Goal: Communication & Community: Answer question/provide support

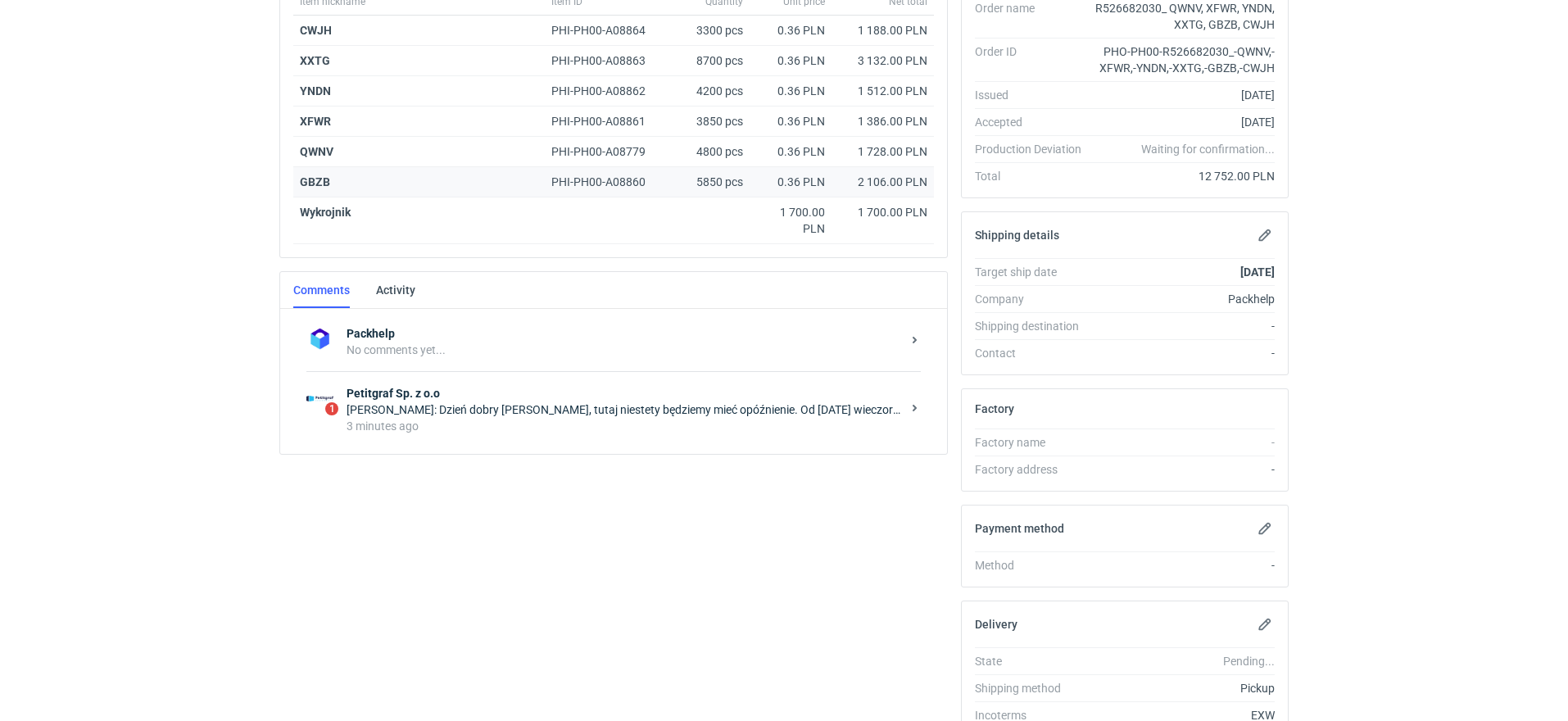
scroll to position [377, 0]
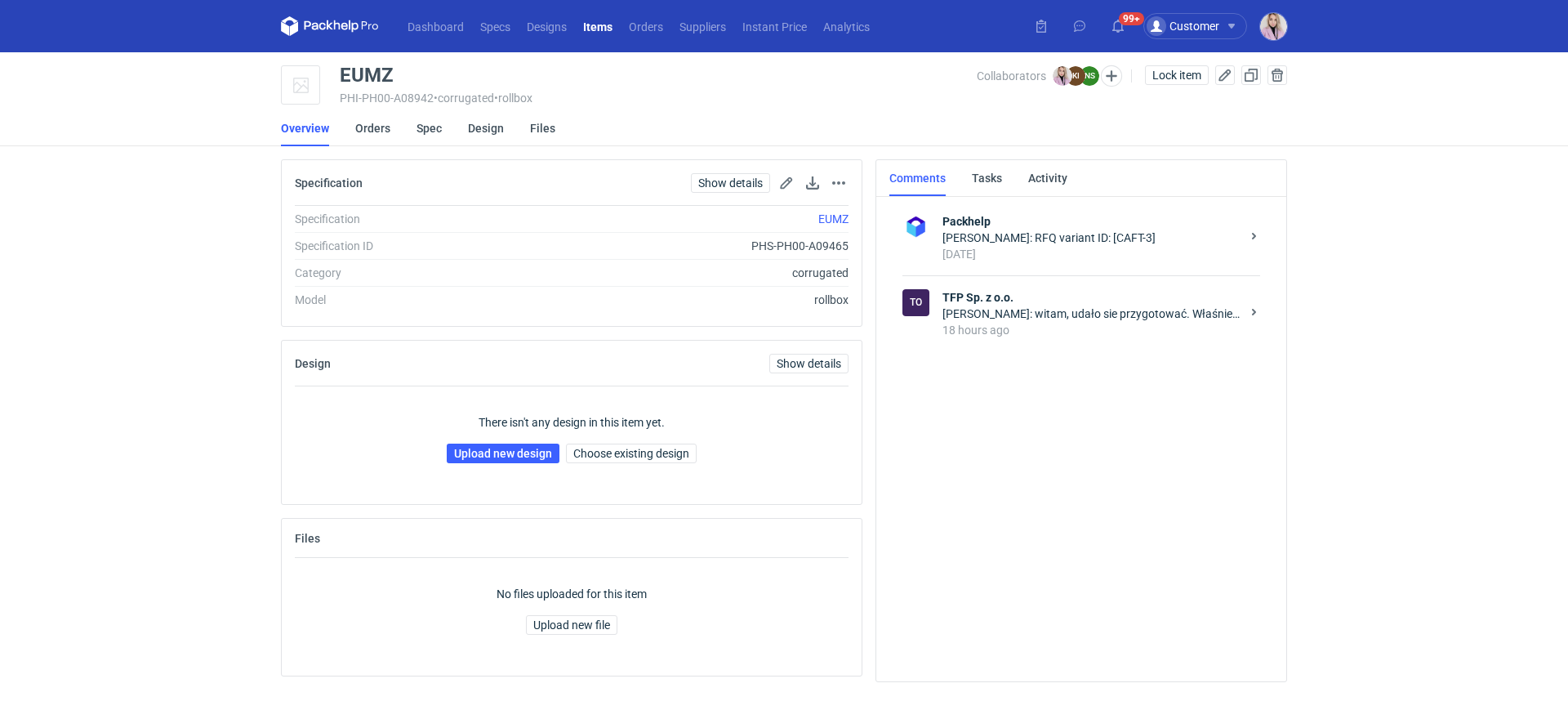
click at [1032, 289] on strong "TFP Sp. z o.o." at bounding box center [1091, 297] width 298 height 17
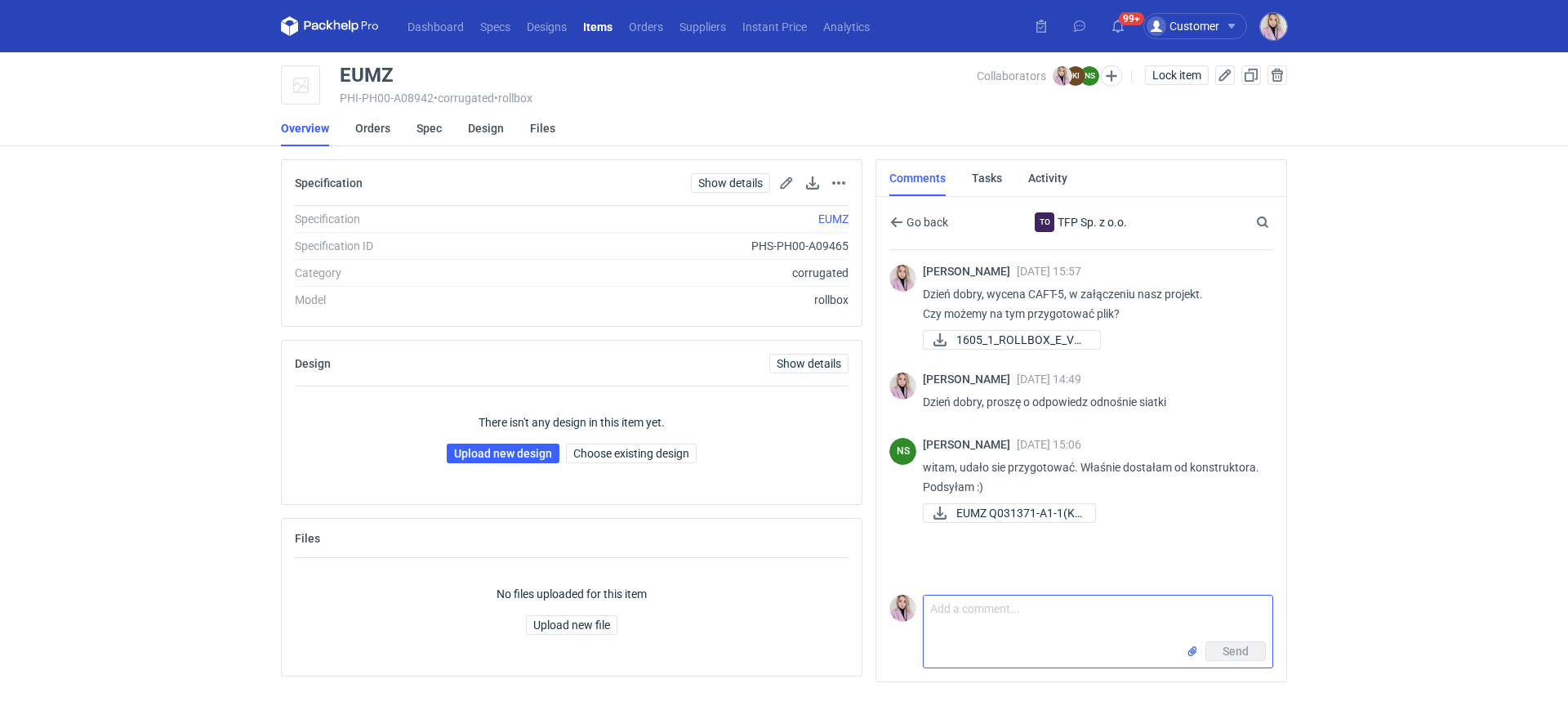
click at [958, 634] on textarea "Comment message" at bounding box center [1097, 618] width 349 height 46
type textarea "Pani Natalio, prośba o przesłanie siatki w skali 1:1"
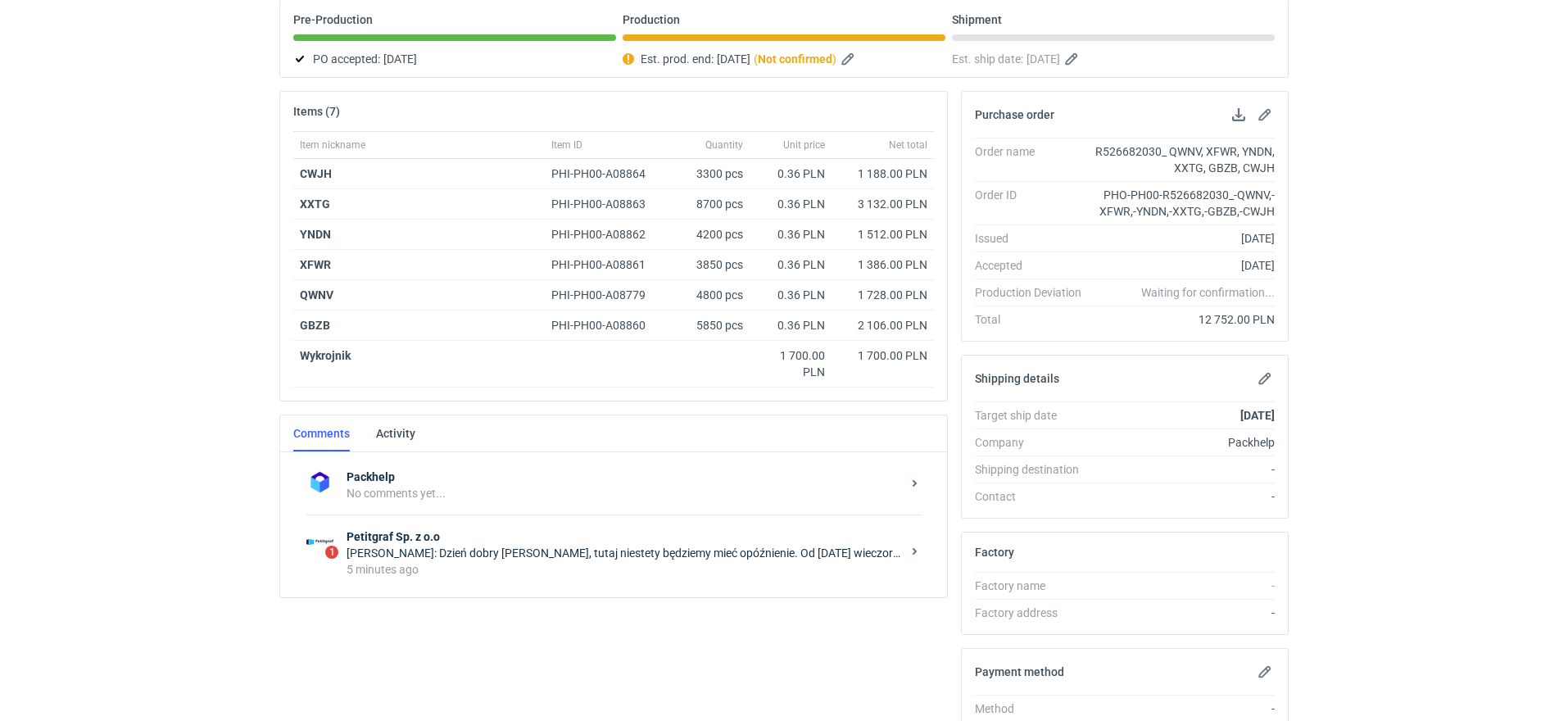
click at [512, 565] on div "5 minutes ago" at bounding box center [623, 569] width 554 height 17
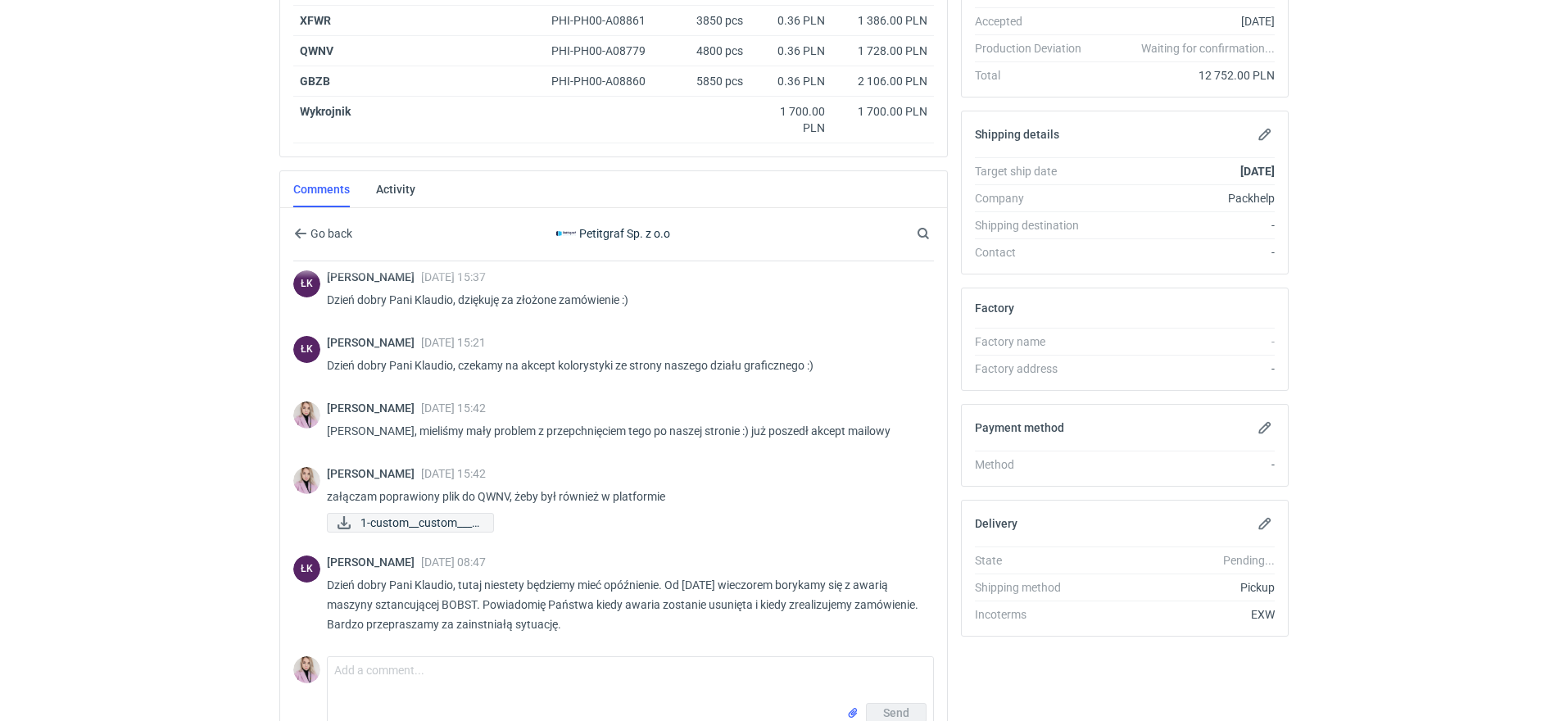
scroll to position [406, 0]
click at [402, 680] on textarea "Comment message" at bounding box center [629, 677] width 605 height 46
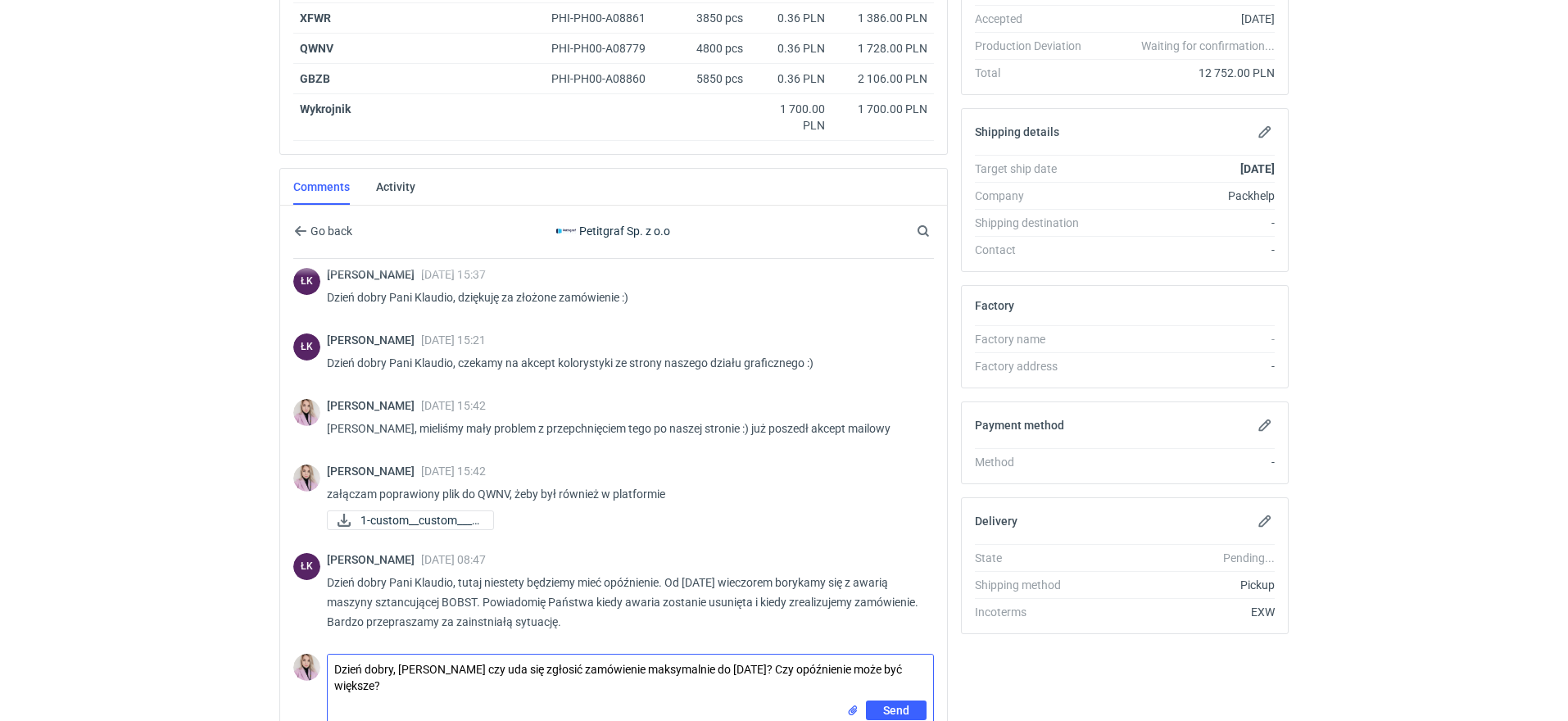
type textarea "Dzień dobry, Panie Łukaszu czy uda się zgłosić zamówienie maksymalnie do ponied…"
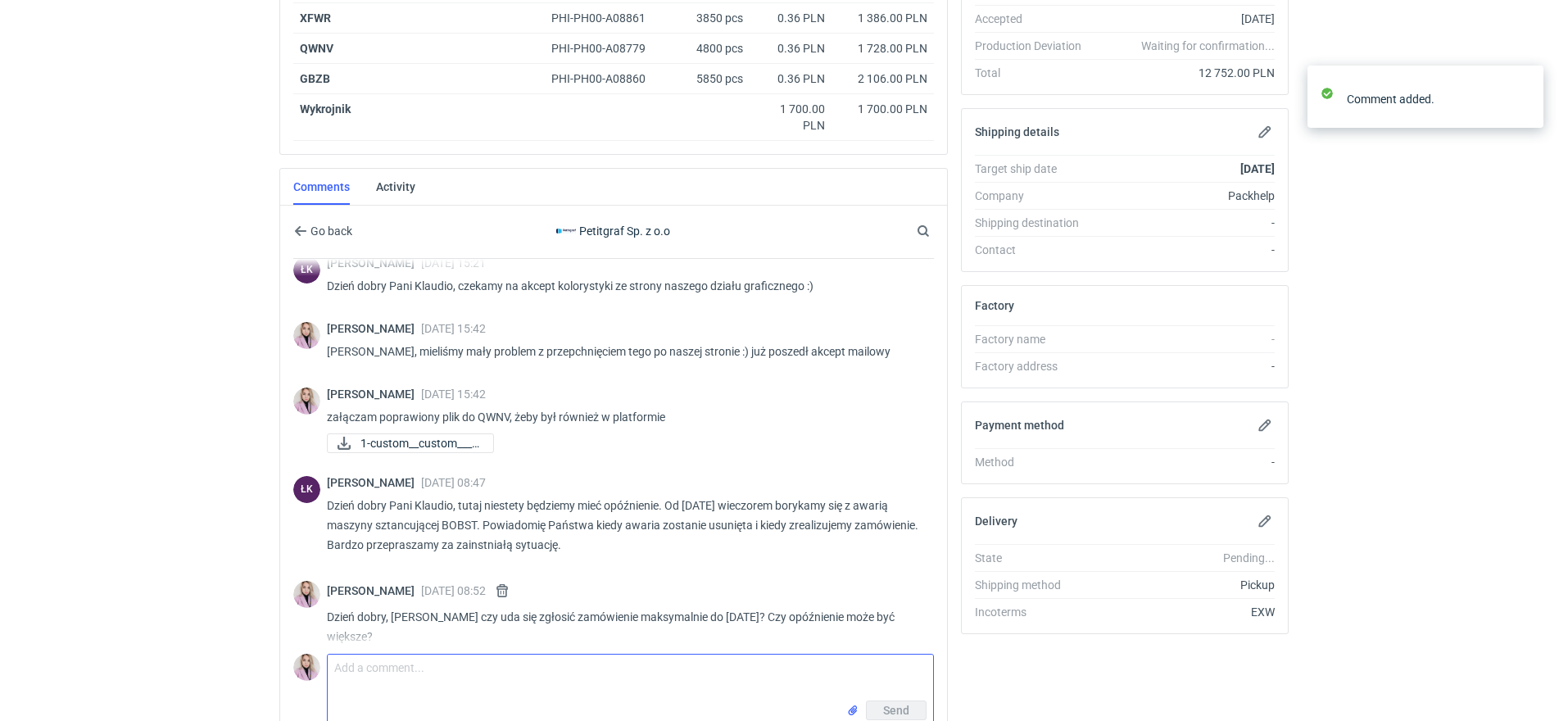
scroll to position [98, 0]
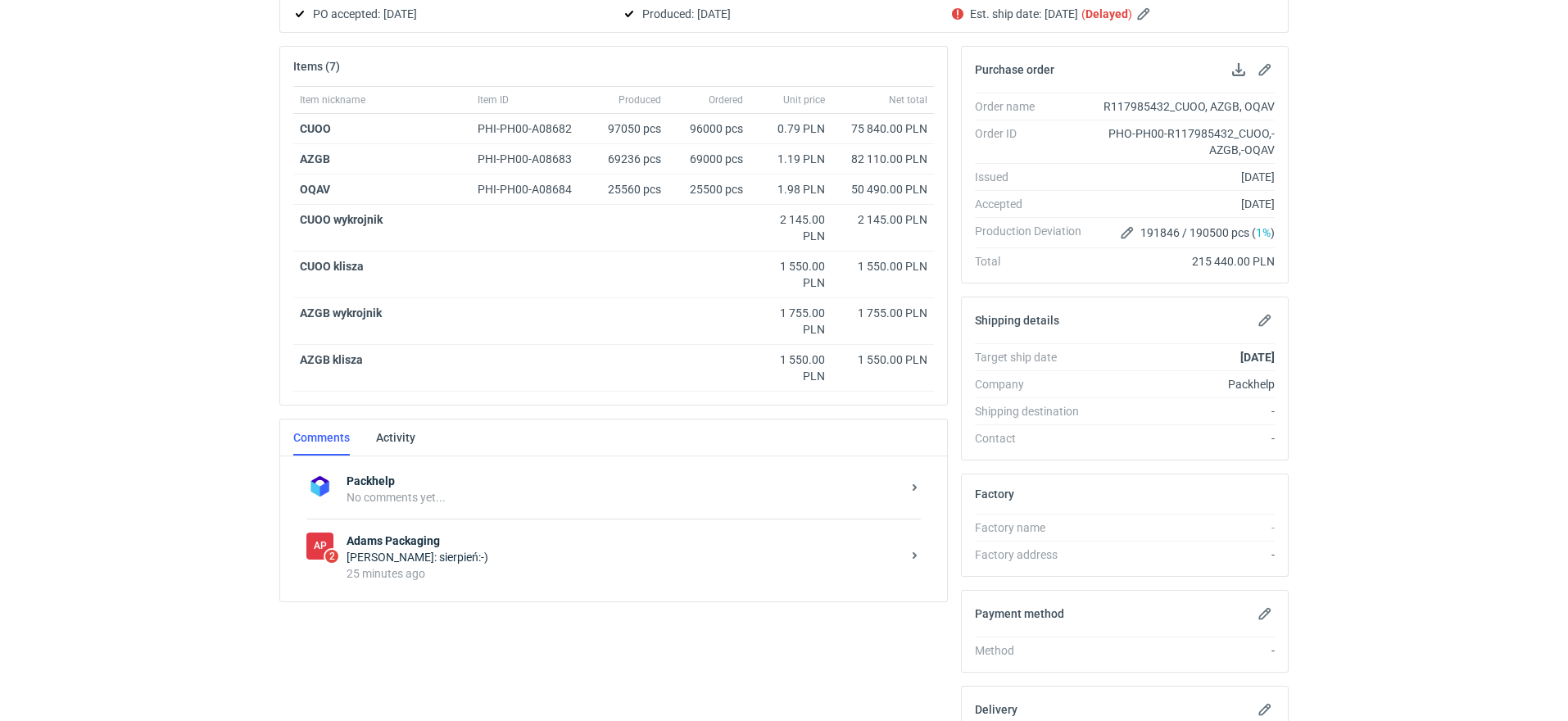
click at [513, 555] on div "Anita Dolczewska: sierpień:-)" at bounding box center [623, 557] width 554 height 17
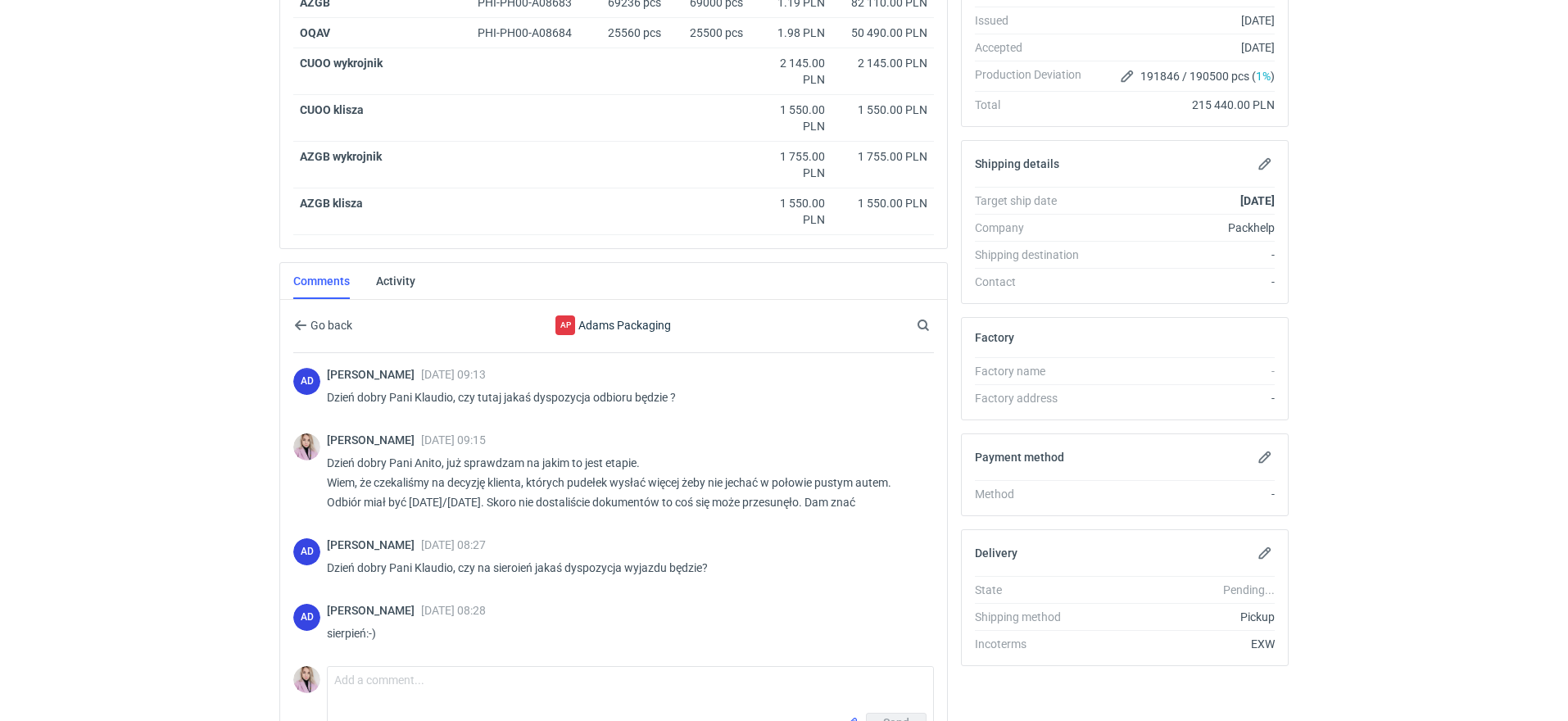
scroll to position [401, 0]
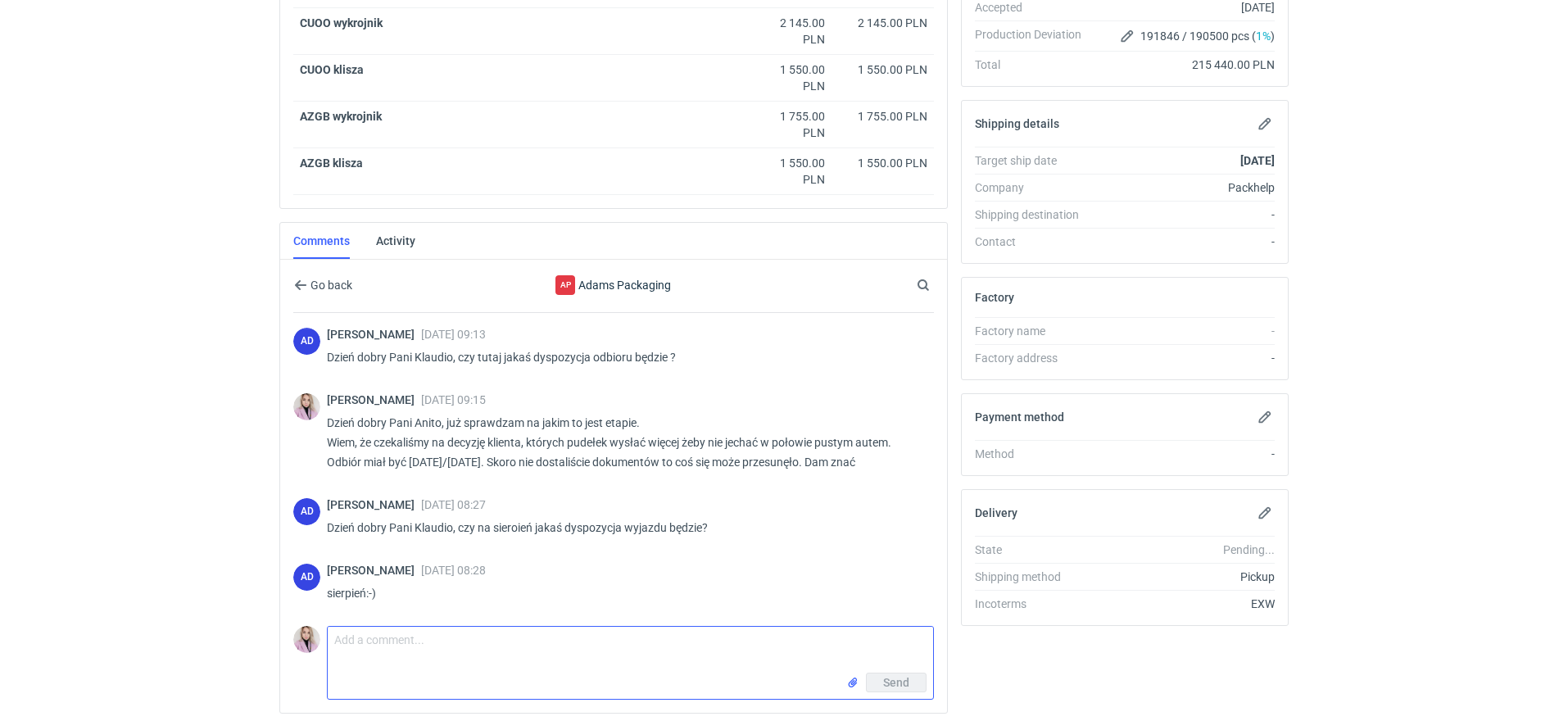
click at [440, 644] on textarea "Comment message" at bounding box center [629, 649] width 605 height 46
type textarea "Dzień dobry Pani Anito, będzie w przyszłym tygodniu :)"
